Goal: Check status: Check status

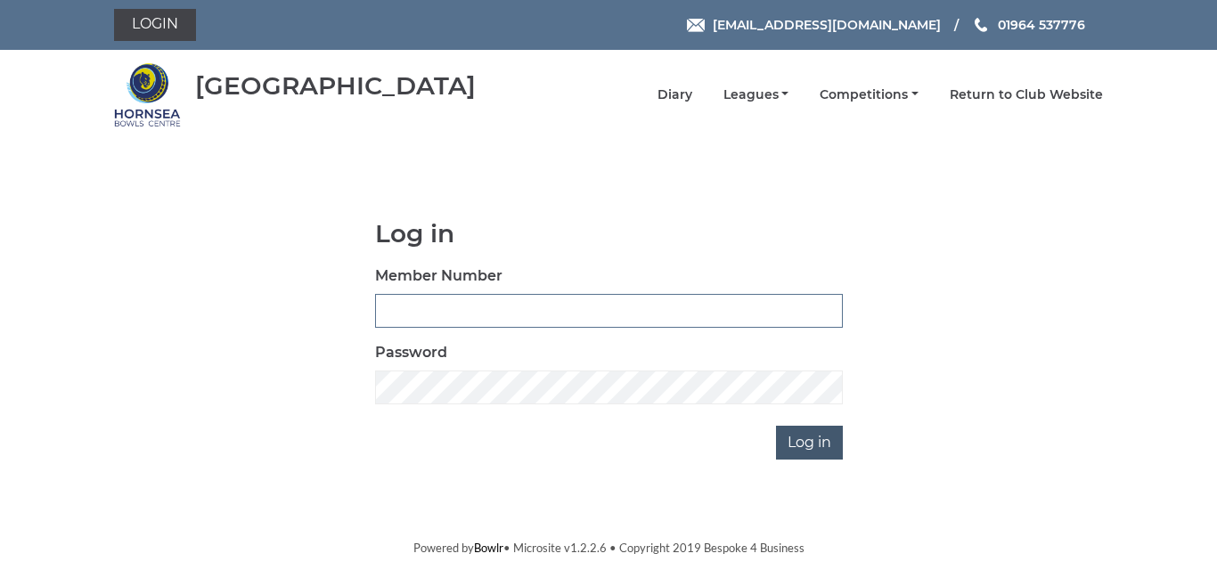
type input "0947"
click at [815, 443] on input "Log in" at bounding box center [809, 443] width 67 height 34
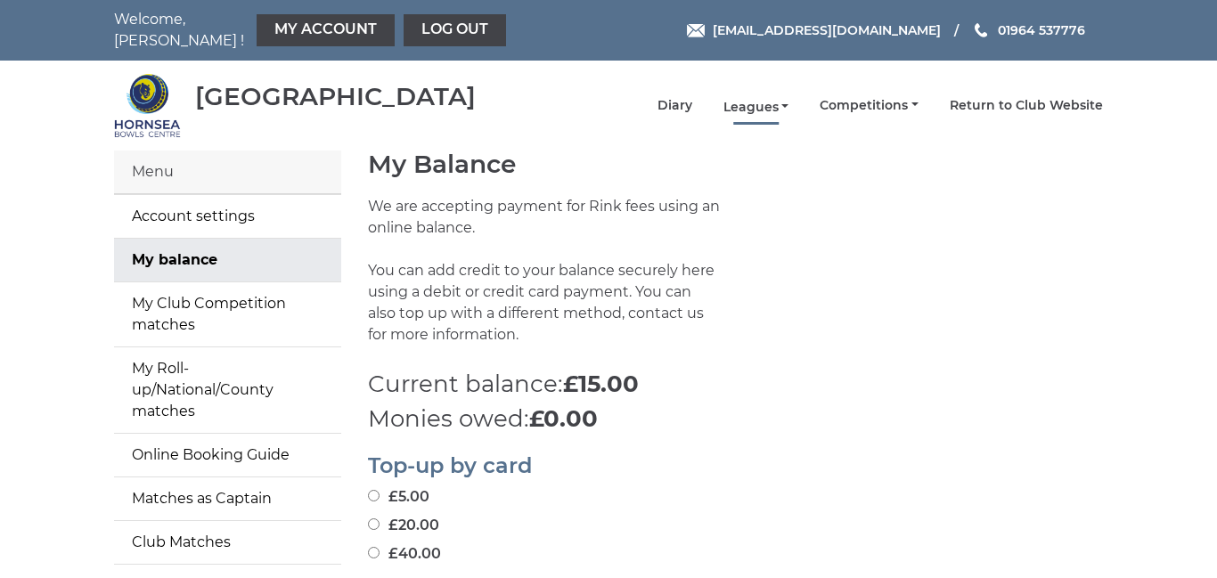
click at [768, 99] on link "Leagues" at bounding box center [756, 107] width 66 height 17
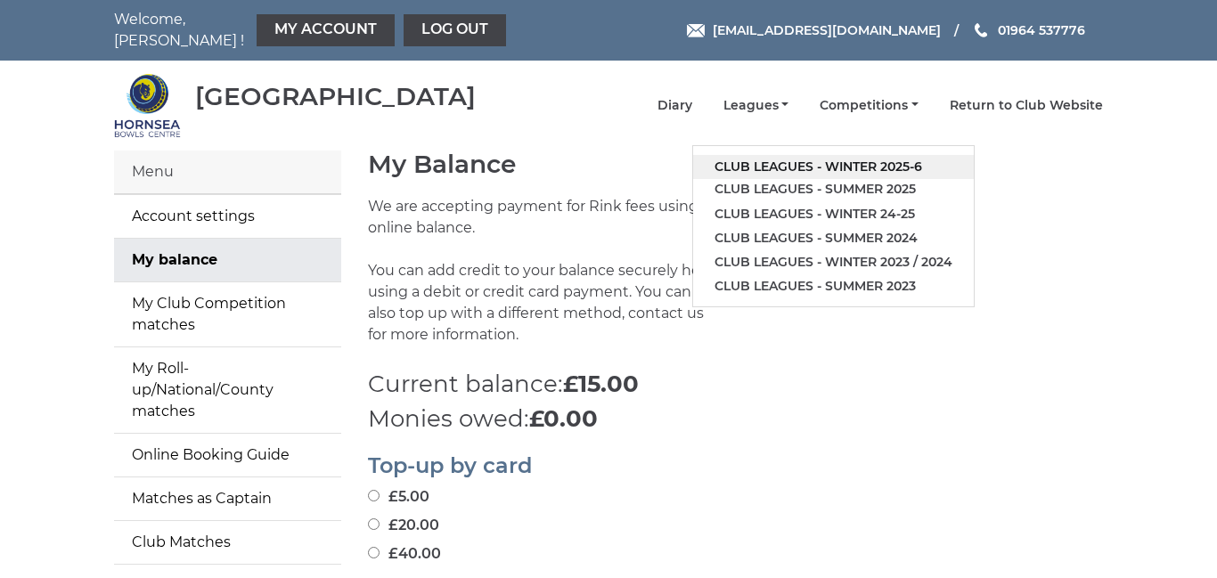
click at [870, 155] on link "Club leagues - Winter 2025-6" at bounding box center [833, 167] width 281 height 24
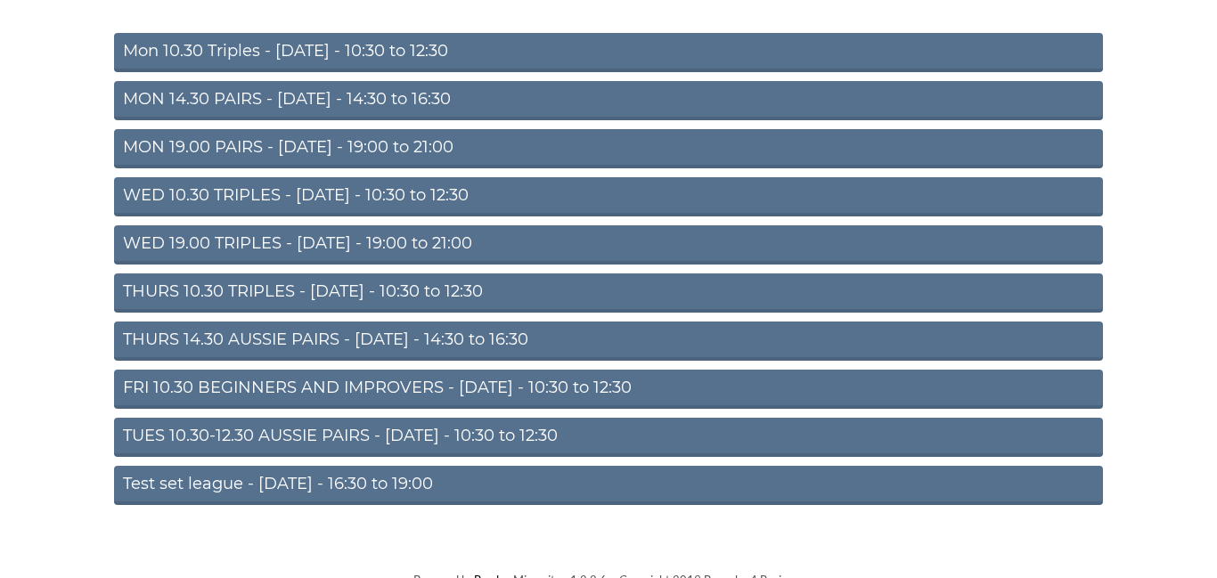
scroll to position [226, 0]
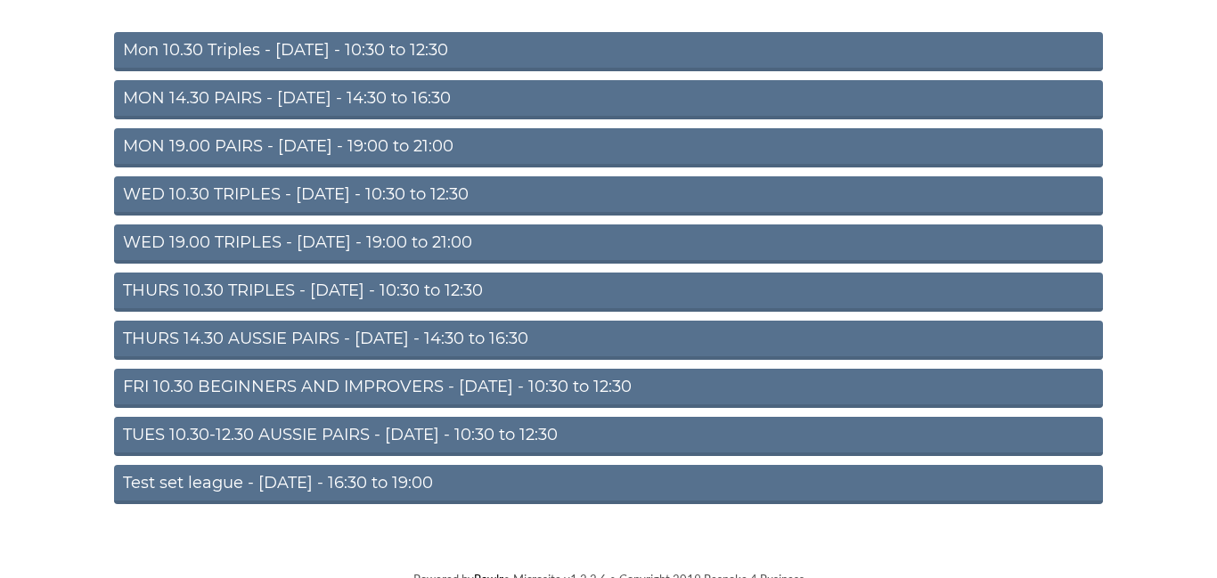
click at [474, 371] on link "FRI 10.30 BEGINNERS AND IMPROVERS - Friday - 10:30 to 12:30" at bounding box center [608, 388] width 989 height 39
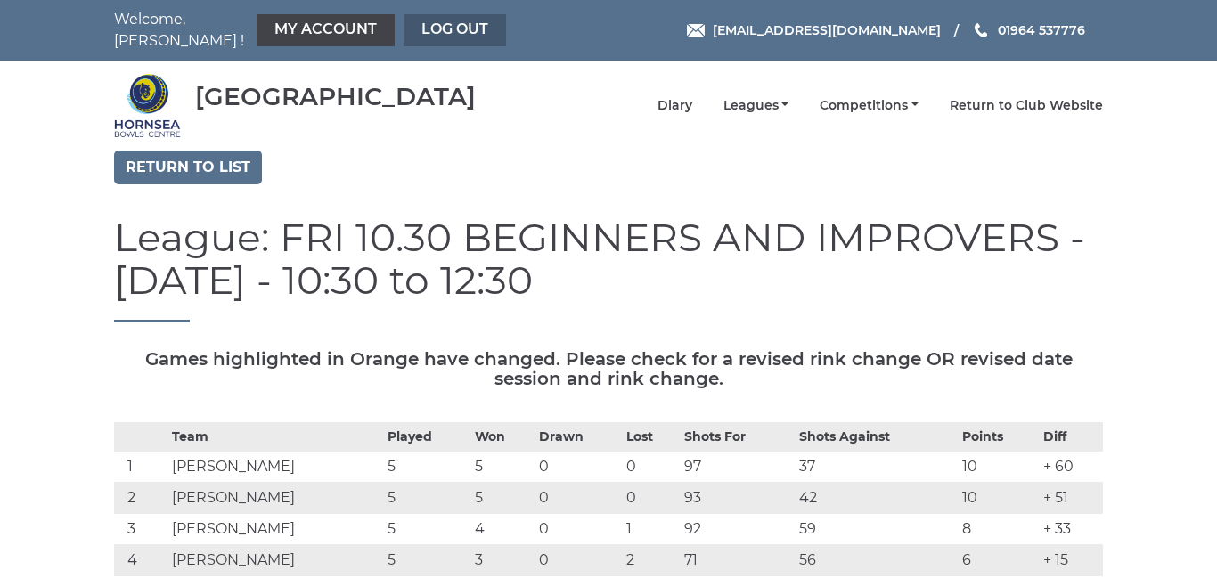
click at [445, 22] on link "Log out" at bounding box center [454, 30] width 102 height 32
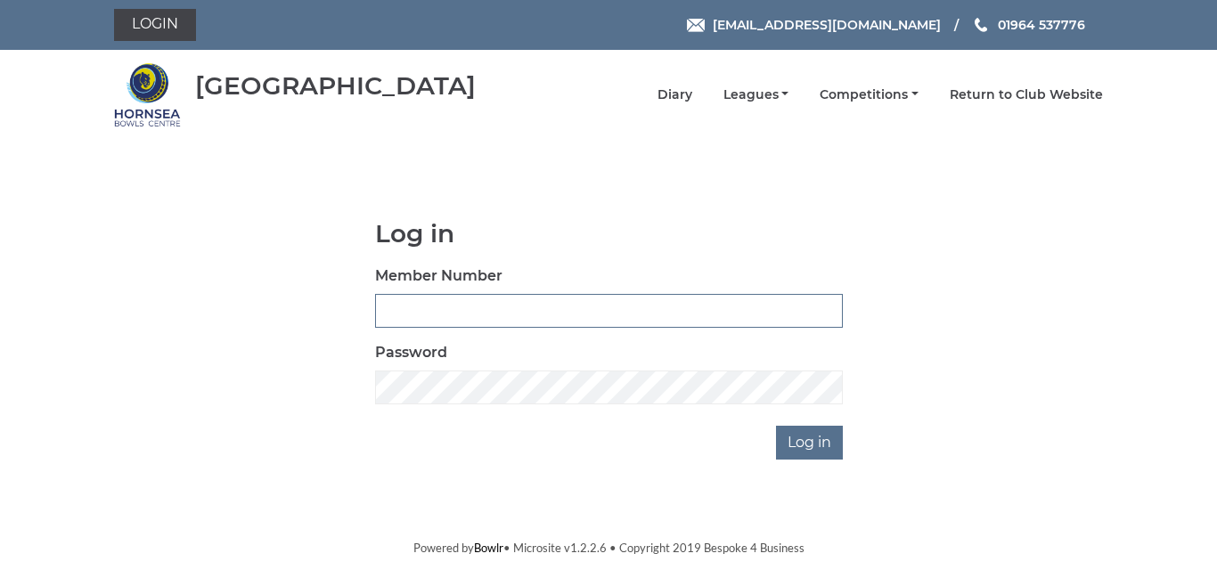
type input "0947"
click at [260, 160] on body "Login [EMAIL_ADDRESS][DOMAIN_NAME] 01964 537776 [GEOGRAPHIC_DATA]" at bounding box center [608, 278] width 1217 height 557
